Goal: Transaction & Acquisition: Purchase product/service

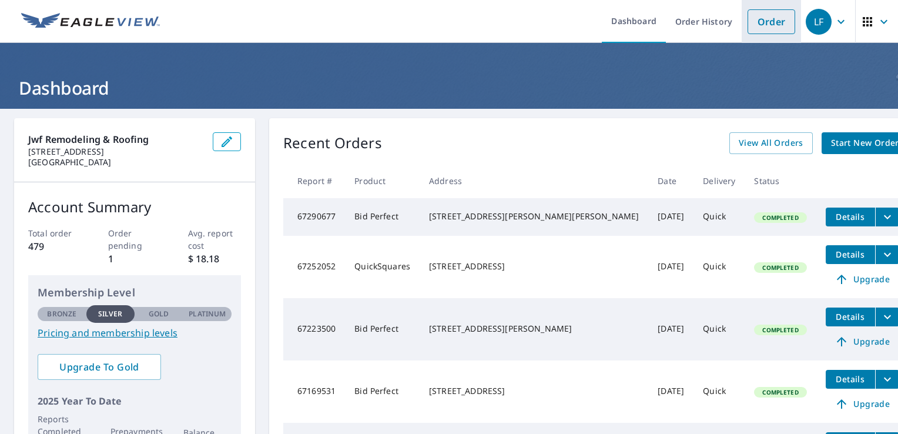
click at [770, 19] on link "Order" at bounding box center [772, 21] width 48 height 25
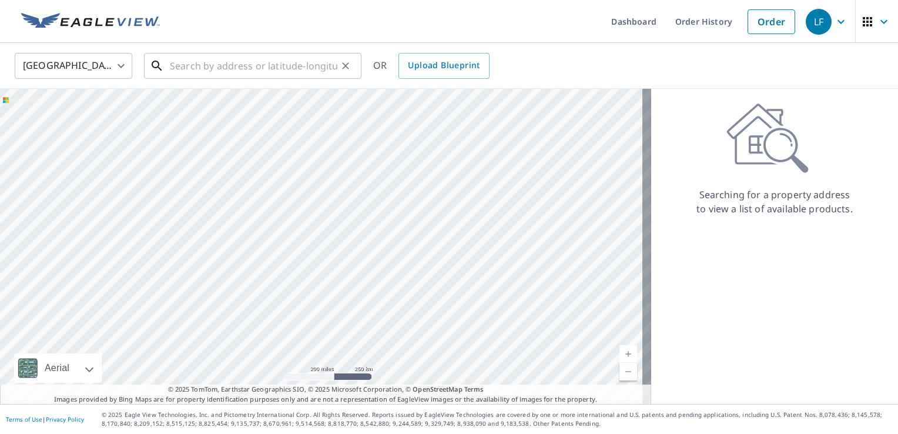
click at [177, 63] on input "text" at bounding box center [253, 65] width 167 height 33
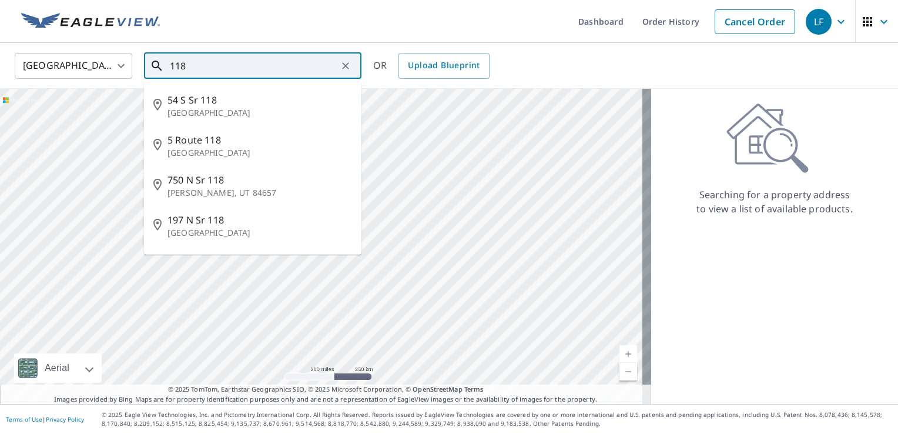
click at [177, 63] on input "118" at bounding box center [253, 65] width 167 height 33
click at [195, 64] on input "118" at bounding box center [253, 65] width 167 height 33
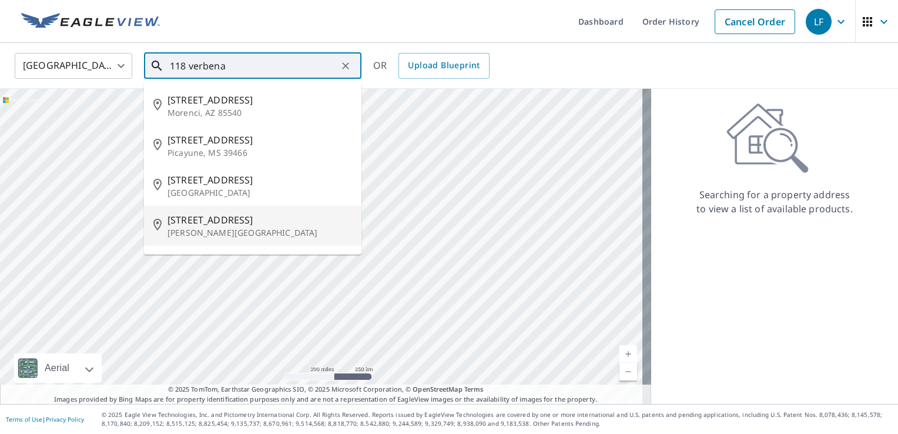
click at [177, 220] on span "118 Verbena Way" at bounding box center [259, 220] width 185 height 14
type input "118 Verbena Way Montgomery, TX 77316"
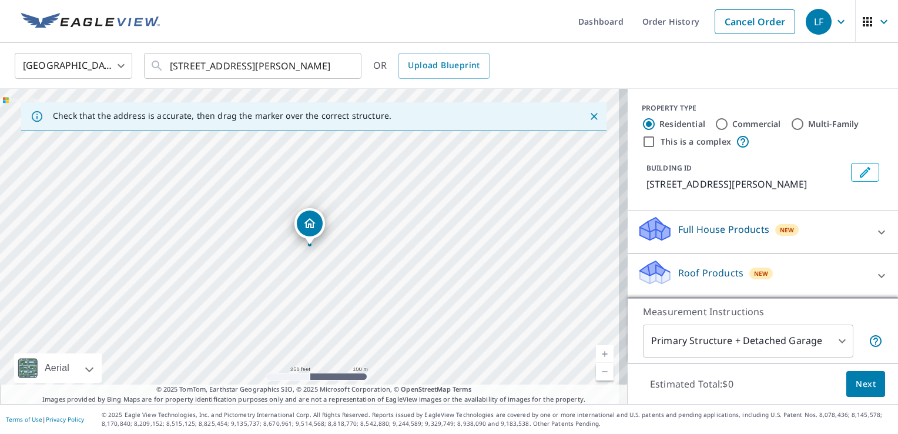
scroll to position [85, 0]
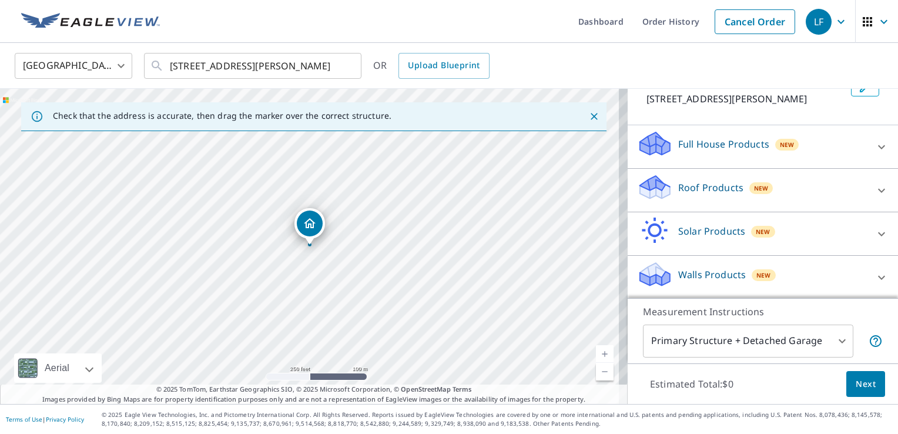
click at [878, 190] on icon at bounding box center [881, 190] width 7 height 4
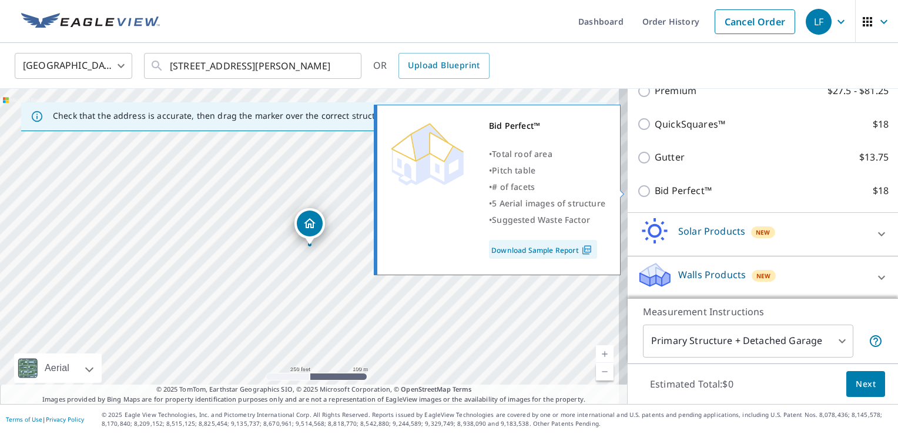
click at [637, 190] on input "Bid Perfect™ $18" at bounding box center [646, 191] width 18 height 14
checkbox input "true"
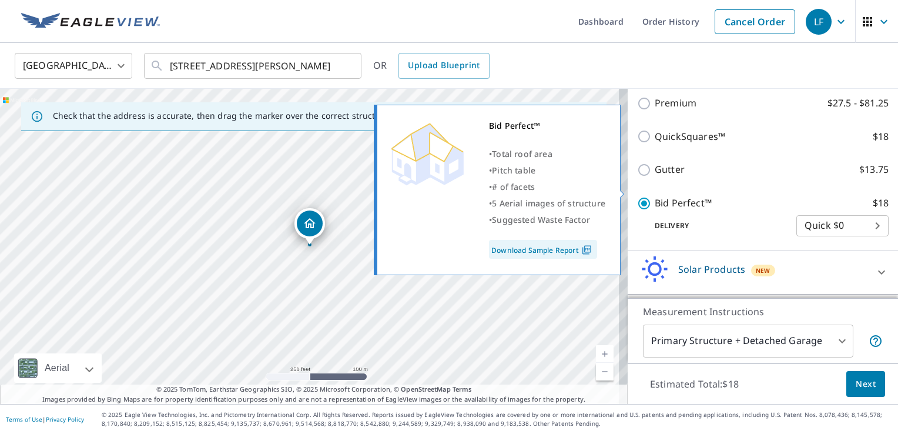
scroll to position [230, 0]
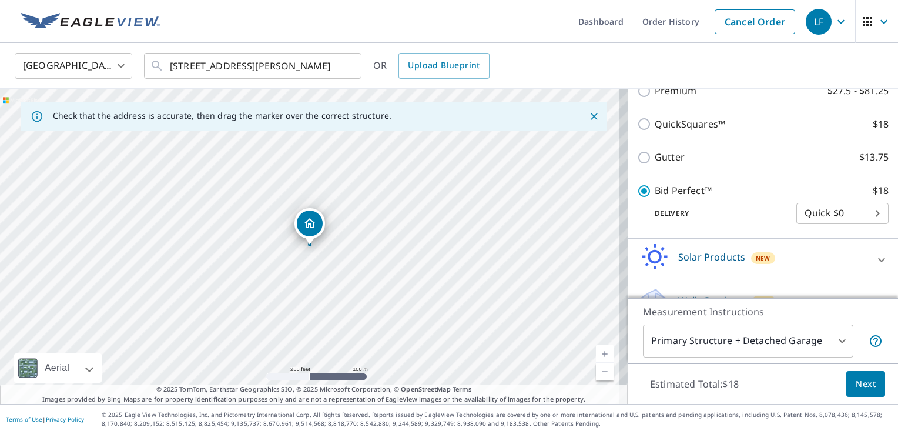
click at [860, 383] on span "Next" at bounding box center [866, 384] width 20 height 15
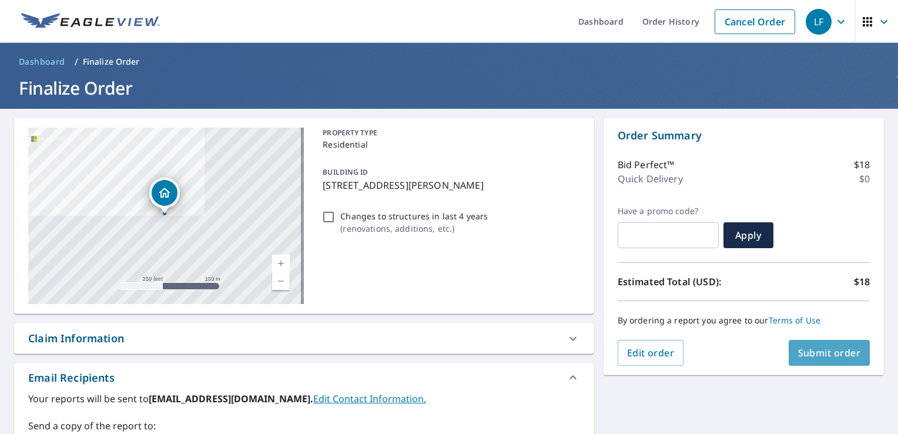
click at [817, 354] on span "Submit order" at bounding box center [829, 352] width 63 height 13
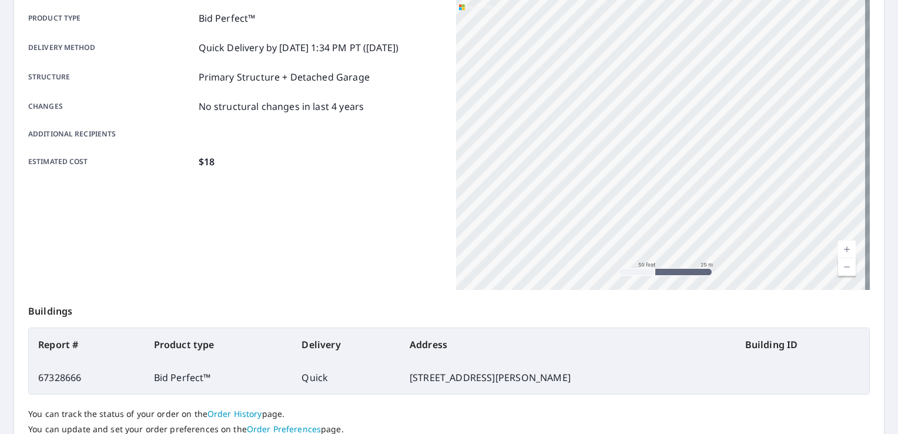
scroll to position [167, 0]
drag, startPoint x: 730, startPoint y: 222, endPoint x: 590, endPoint y: 102, distance: 184.7
click at [590, 102] on div "118 Verbena Way Montgomery, TX 77316" at bounding box center [663, 144] width 414 height 294
drag, startPoint x: 651, startPoint y: 253, endPoint x: 642, endPoint y: 75, distance: 178.9
click at [642, 75] on div "118 Verbena Way Montgomery, TX 77316" at bounding box center [663, 144] width 414 height 294
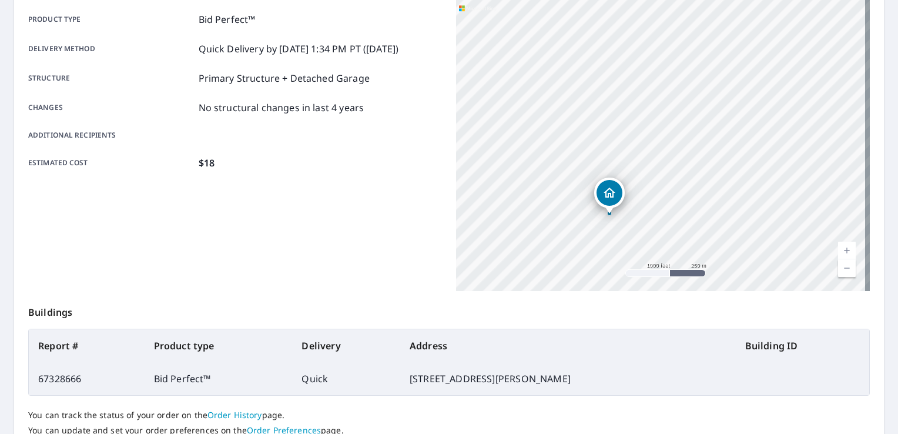
drag, startPoint x: 490, startPoint y: 100, endPoint x: 635, endPoint y: 254, distance: 212.4
click at [635, 254] on div "118 Verbena Way Montgomery, TX 77316" at bounding box center [663, 144] width 414 height 294
drag, startPoint x: 517, startPoint y: 207, endPoint x: 637, endPoint y: 214, distance: 120.1
click at [637, 214] on div "118 Verbena Way Montgomery, TX 77316" at bounding box center [663, 144] width 414 height 294
drag, startPoint x: 626, startPoint y: 260, endPoint x: 622, endPoint y: 89, distance: 171.6
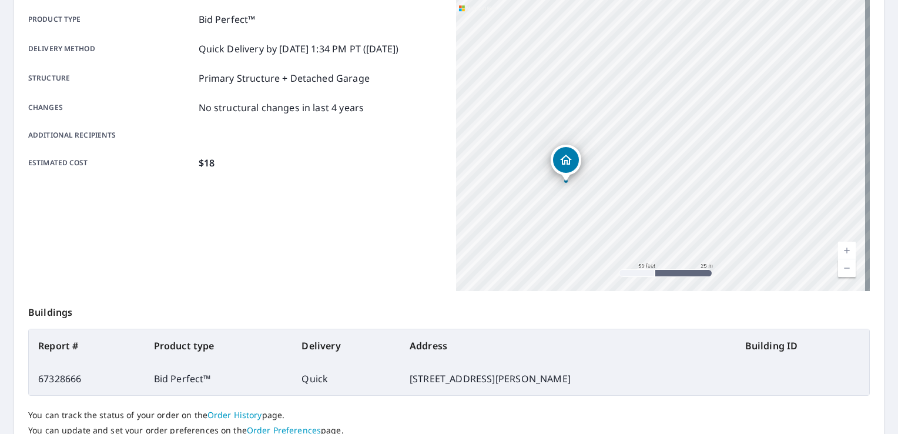
click at [622, 89] on div "118 Verbena Way Montgomery, TX 77316" at bounding box center [663, 144] width 414 height 294
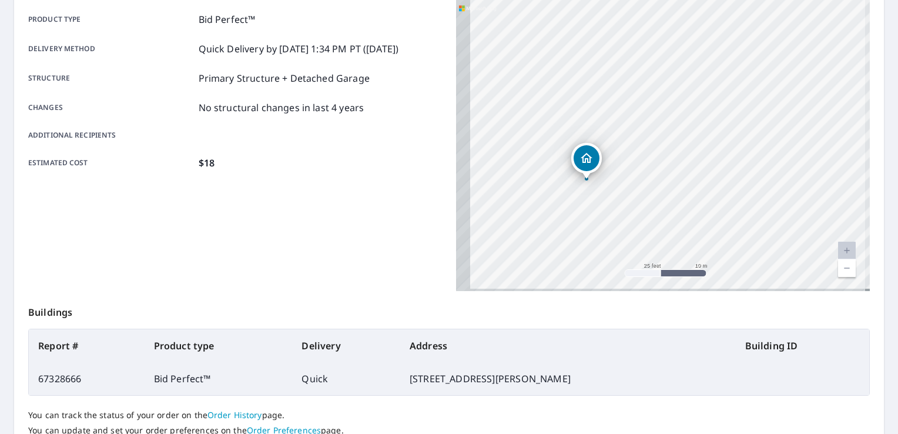
drag, startPoint x: 568, startPoint y: 199, endPoint x: 608, endPoint y: 189, distance: 41.1
click at [608, 189] on div "118 Verbena Way Montgomery, TX 77316" at bounding box center [663, 144] width 414 height 294
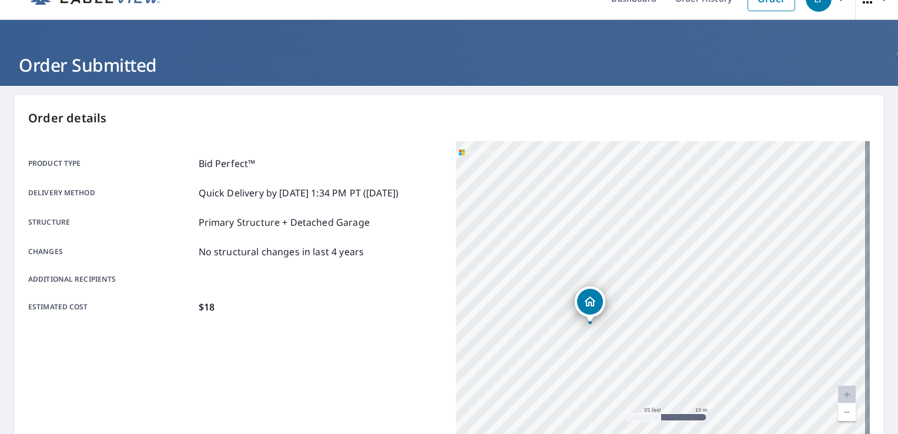
scroll to position [0, 0]
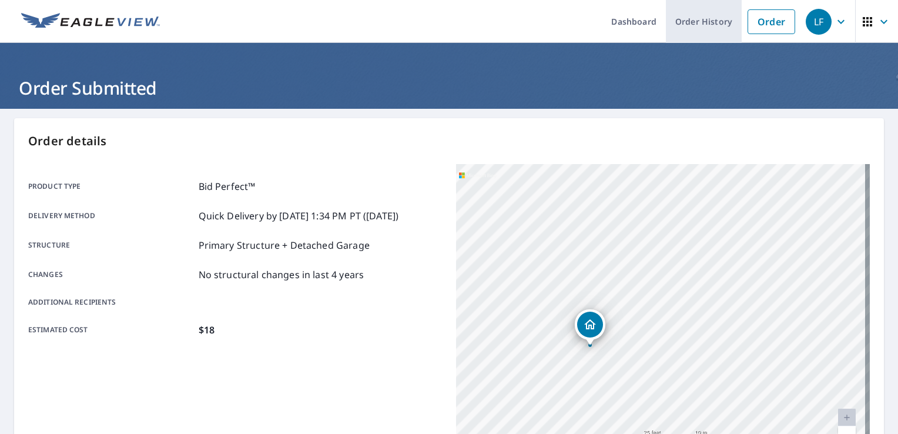
click at [698, 21] on link "Order History" at bounding box center [704, 21] width 76 height 43
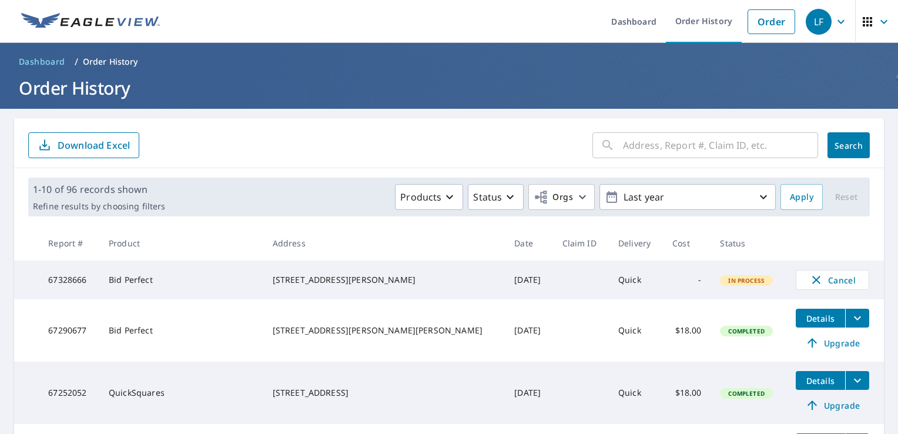
click at [665, 289] on td "-" at bounding box center [687, 279] width 48 height 39
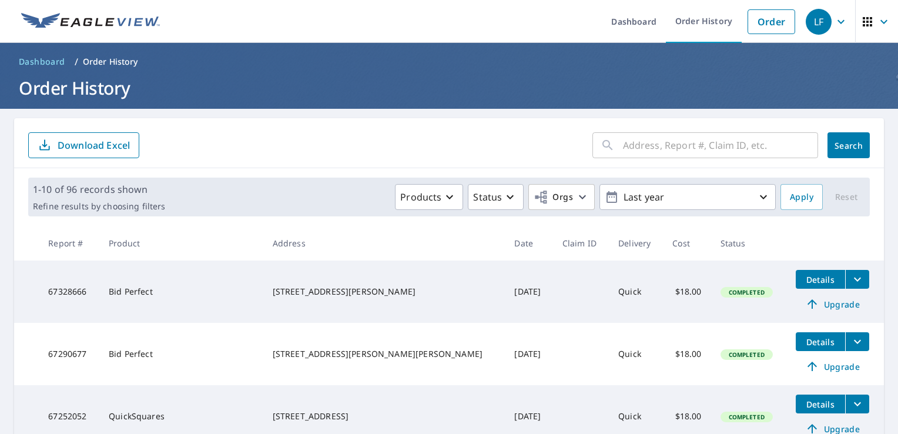
click at [850, 280] on icon "filesDropdownBtn-67328666" at bounding box center [857, 279] width 14 height 14
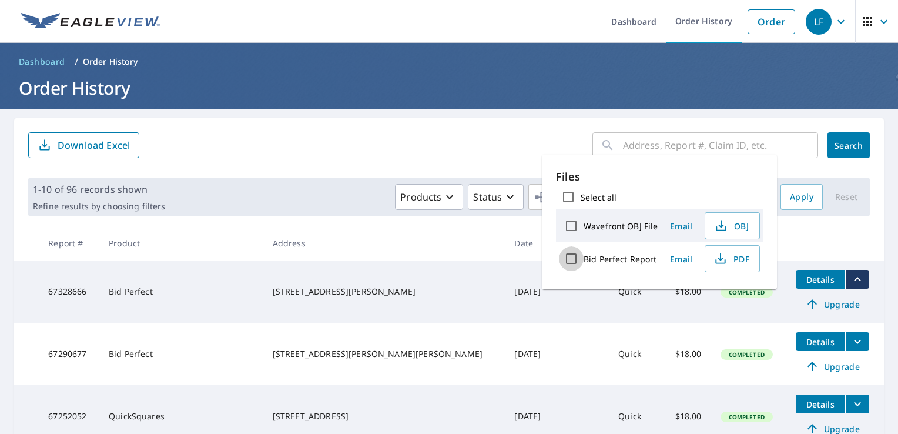
click at [581, 257] on input "Bid Perfect Report" at bounding box center [571, 258] width 25 height 25
checkbox input "true"
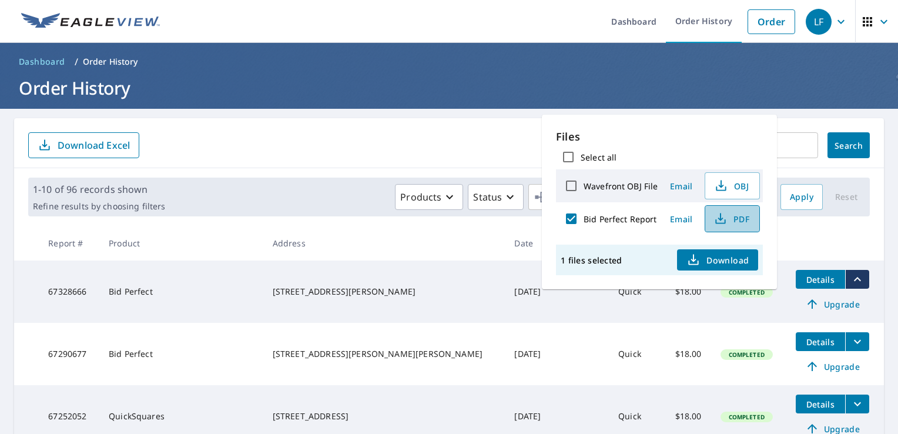
click at [735, 220] on span "PDF" at bounding box center [731, 219] width 38 height 14
